Goal: Task Accomplishment & Management: Use online tool/utility

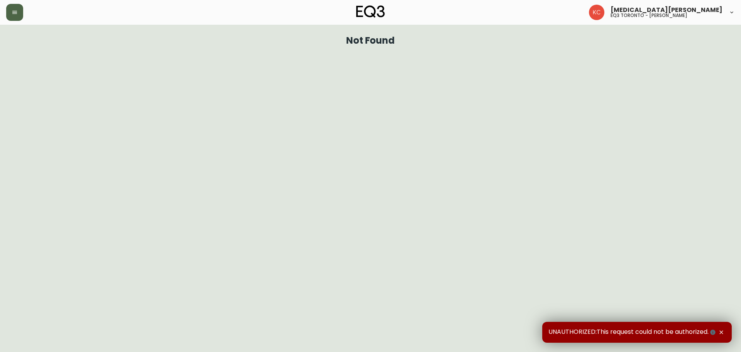
click at [20, 15] on button "button" at bounding box center [14, 12] width 17 height 17
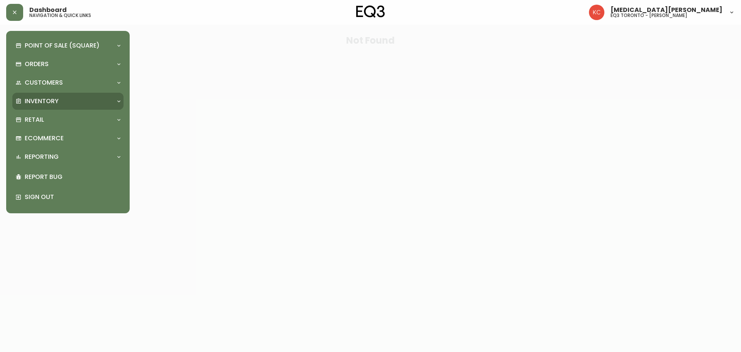
click at [43, 99] on p "Inventory" at bounding box center [42, 101] width 34 height 8
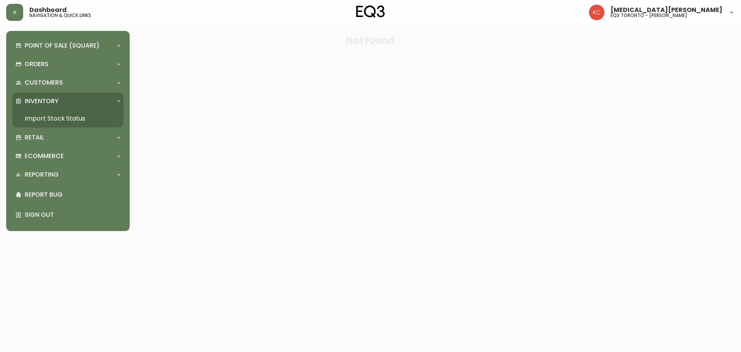
click at [64, 115] on link "Import Stock Status" at bounding box center [67, 119] width 111 height 18
